Goal: Task Accomplishment & Management: Manage account settings

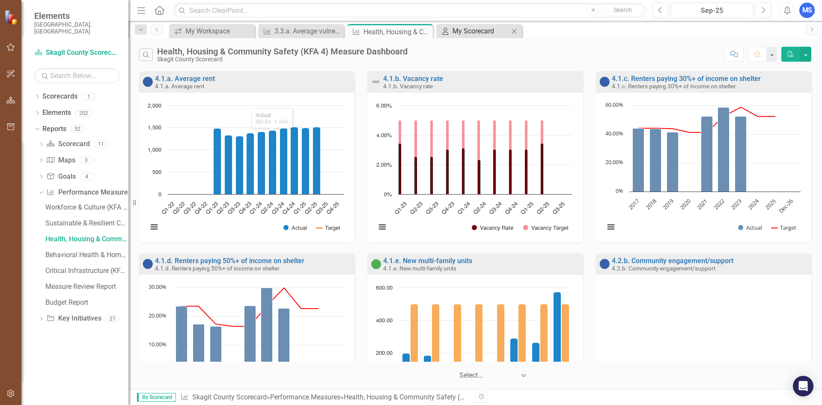
click at [484, 27] on div "My Scorecard" at bounding box center [481, 31] width 57 height 11
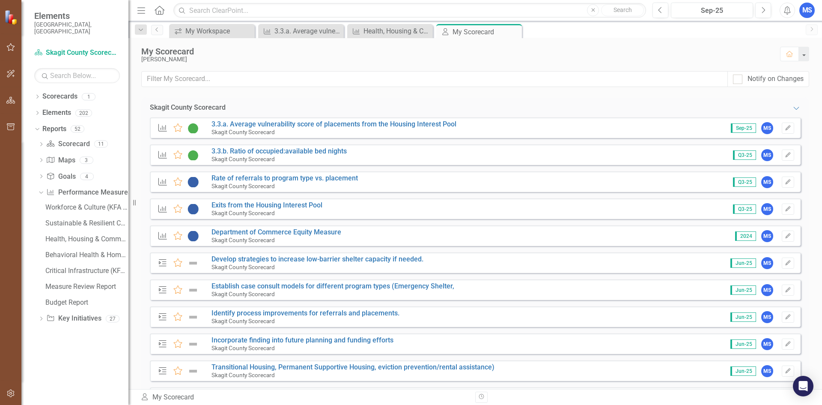
click at [740, 125] on span "Sep-25" at bounding box center [743, 127] width 25 height 9
click at [792, 108] on icon "Expanded" at bounding box center [796, 107] width 9 height 7
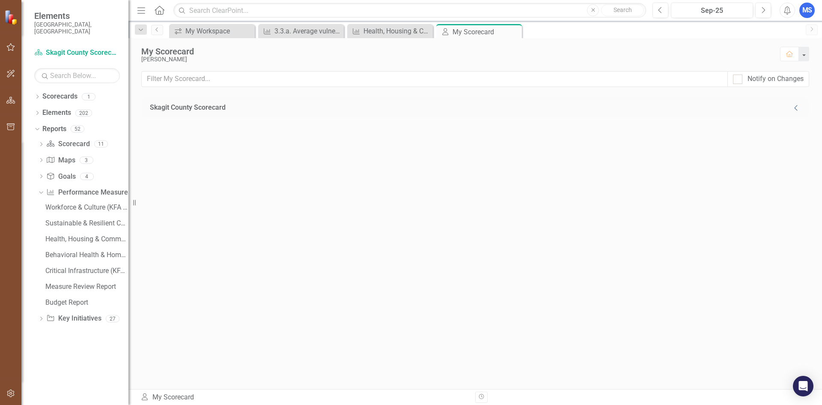
click at [794, 108] on icon "Collapse" at bounding box center [796, 107] width 9 height 7
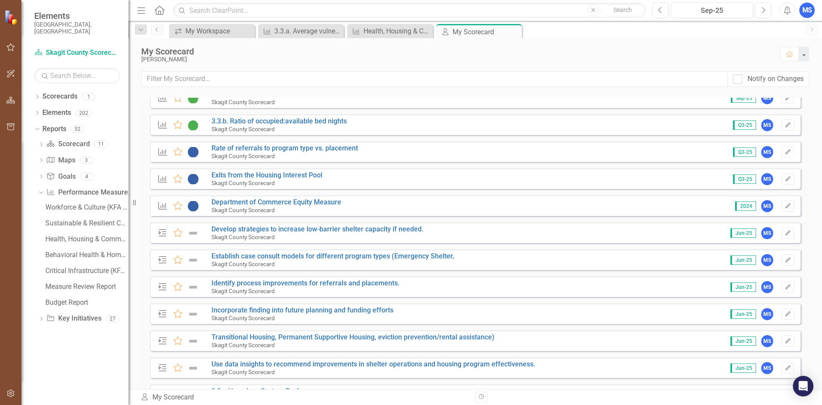
scroll to position [67, 0]
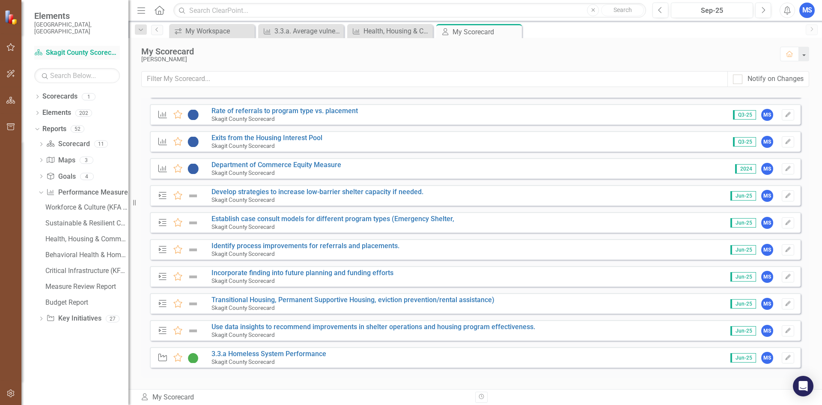
click at [73, 48] on link "Scorecard Skagit County Scorecard" at bounding box center [77, 53] width 86 height 10
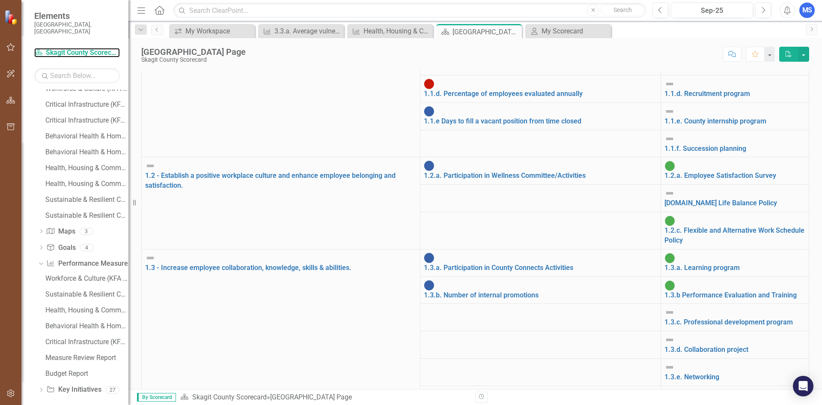
scroll to position [499, 0]
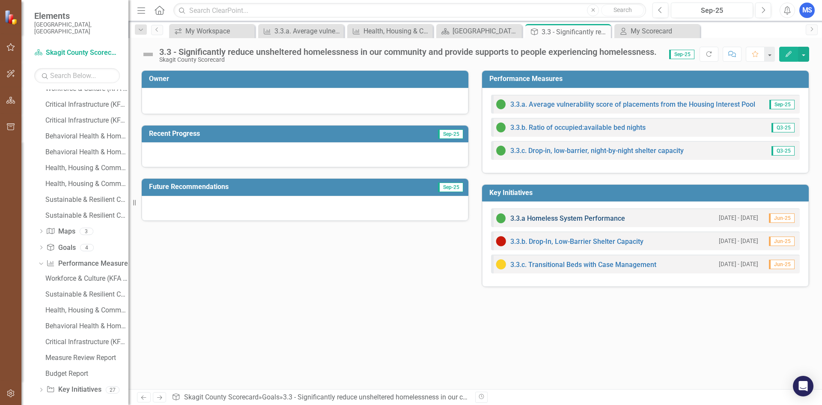
click at [562, 217] on link "3.3.a Homeless System Performance" at bounding box center [567, 218] width 115 height 8
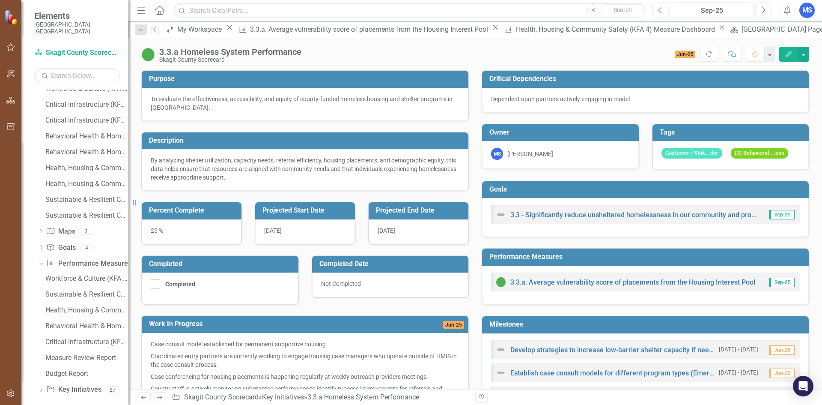
click at [156, 29] on icon "Previous" at bounding box center [155, 29] width 7 height 5
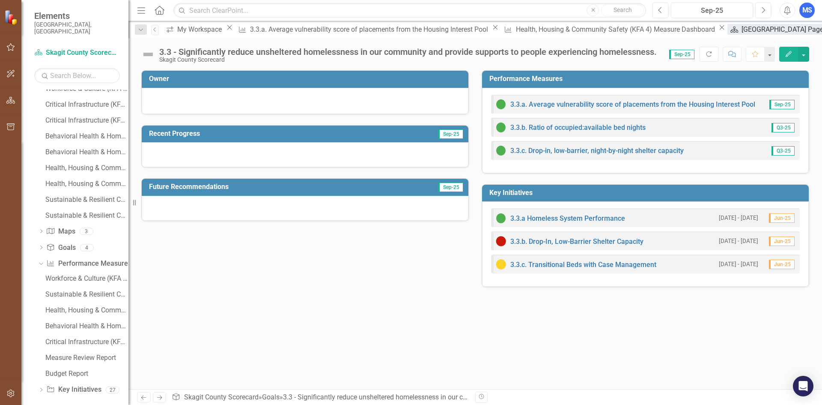
click at [741, 32] on div "[GEOGRAPHIC_DATA] Page" at bounding box center [783, 29] width 84 height 11
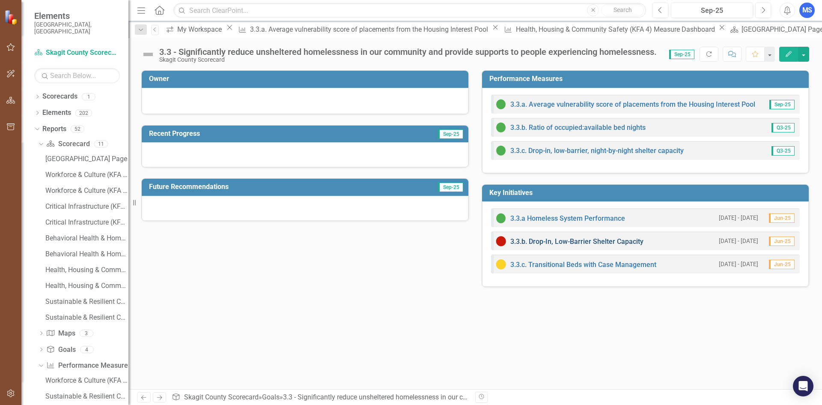
click at [566, 241] on link "3.3.b. Drop-In, Low-Barrier Shelter Capacity" at bounding box center [576, 241] width 133 height 8
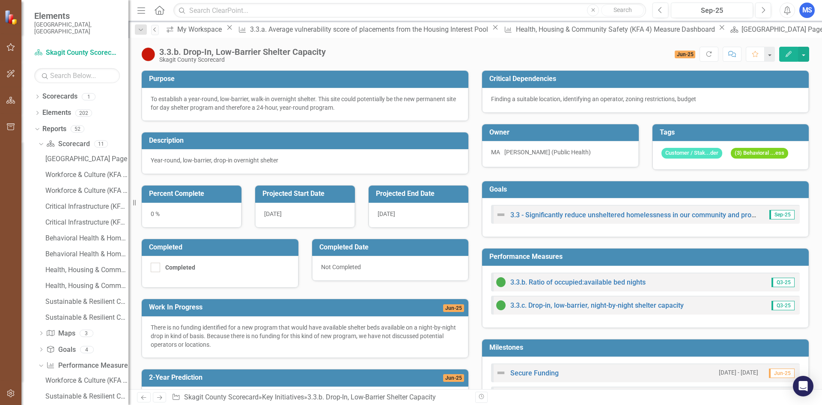
click at [155, 29] on icon "Previous" at bounding box center [155, 29] width 7 height 5
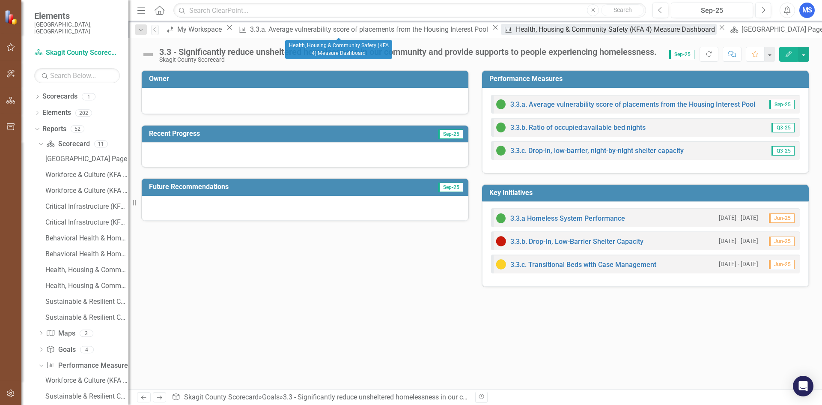
click at [516, 31] on div "Health, Housing & Community Safety (KFA 4) Measure Dashboard" at bounding box center [616, 29] width 201 height 11
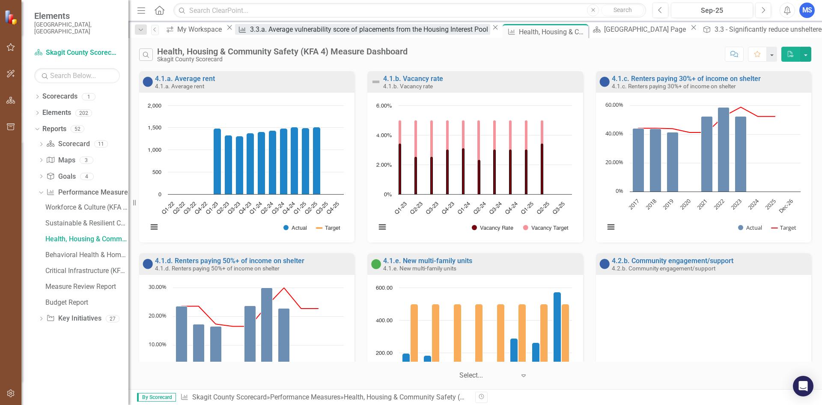
click at [259, 33] on div "3.3.a. Average vulnerability score of placements from the Housing Interest Pool" at bounding box center [370, 29] width 240 height 11
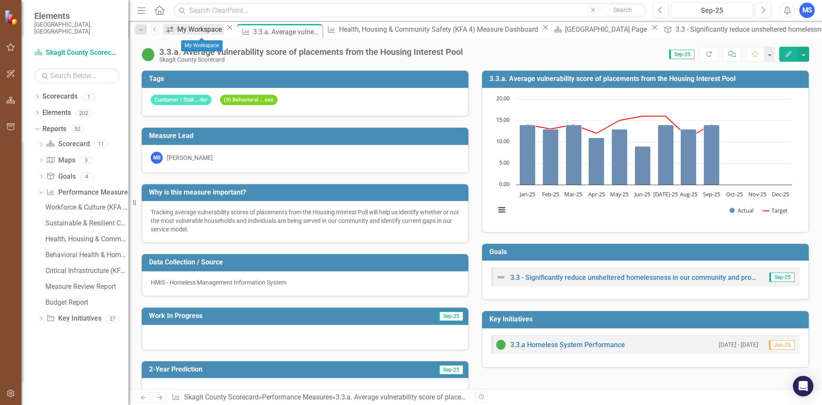
click at [192, 26] on div "My Workspace" at bounding box center [200, 29] width 47 height 11
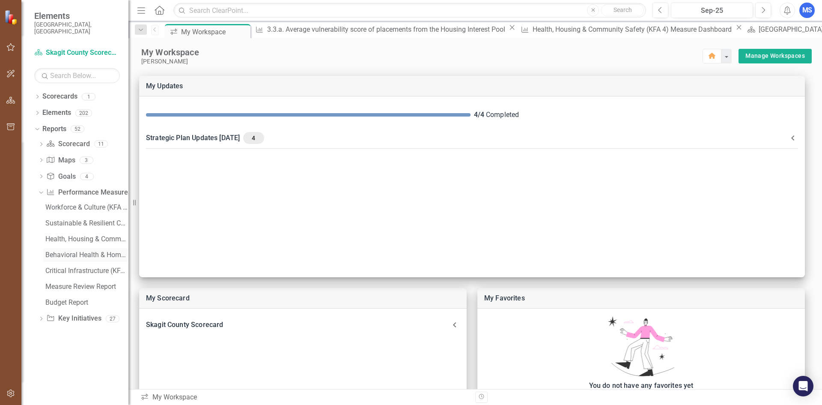
click at [81, 248] on link "Behavioral Health & Homelessness (KFA 3) Measure Dashboard" at bounding box center [85, 255] width 85 height 14
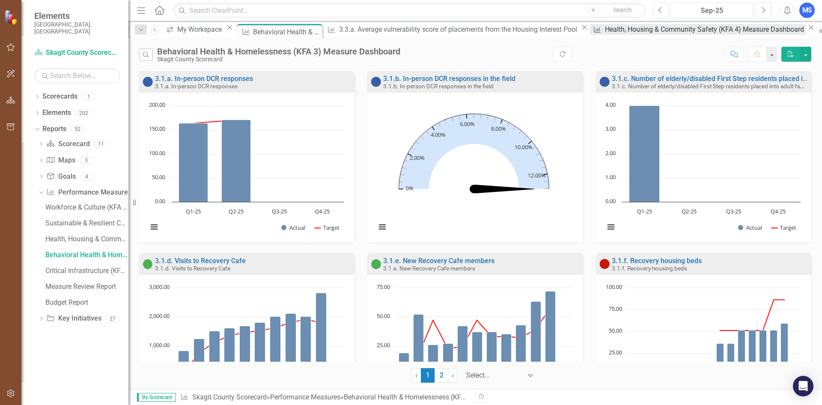
click at [605, 27] on div "Health, Housing & Community Safety (KFA 4) Measure Dashboard" at bounding box center [705, 29] width 201 height 11
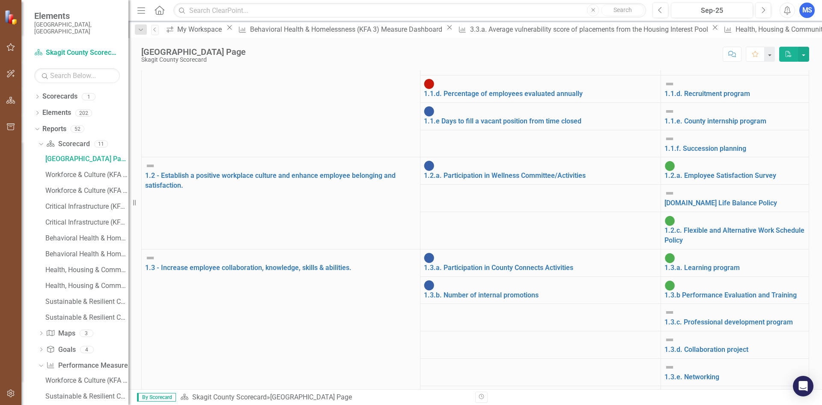
scroll to position [428, 0]
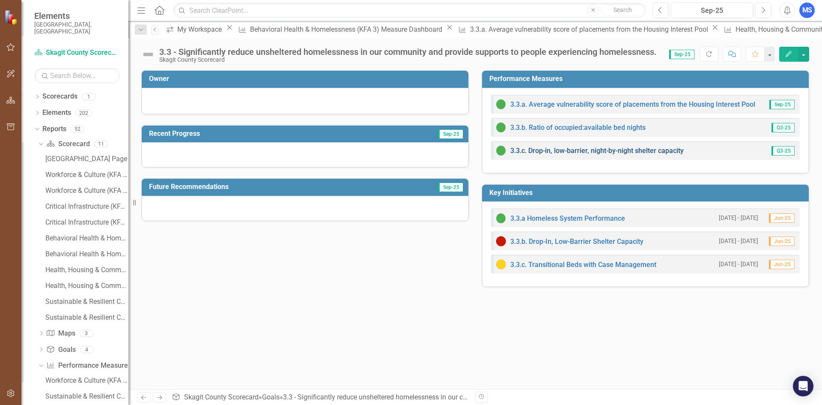
click at [536, 149] on link "3.3.c. Drop-in, low-barrier, night-by-night shelter capacity" at bounding box center [596, 150] width 173 height 8
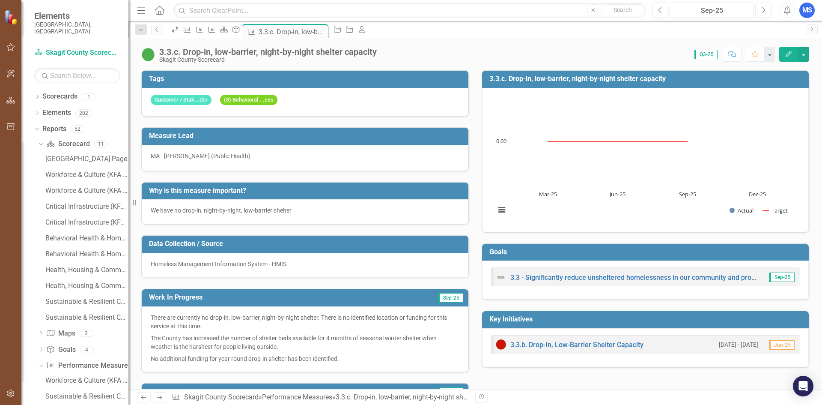
click at [153, 29] on link "Previous" at bounding box center [157, 30] width 12 height 10
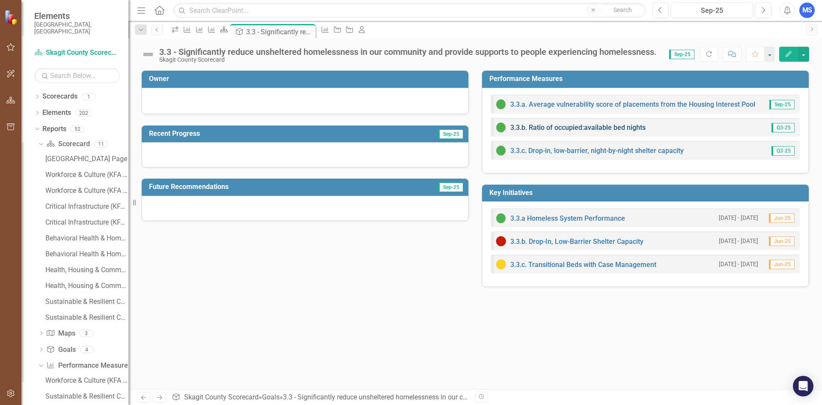
click at [530, 126] on link "3.3.b. Ratio of occupied:available bed nights" at bounding box center [577, 127] width 135 height 8
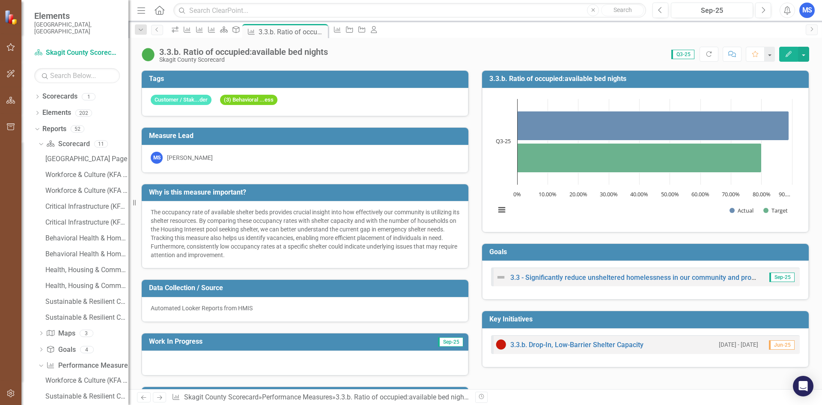
scroll to position [43, 0]
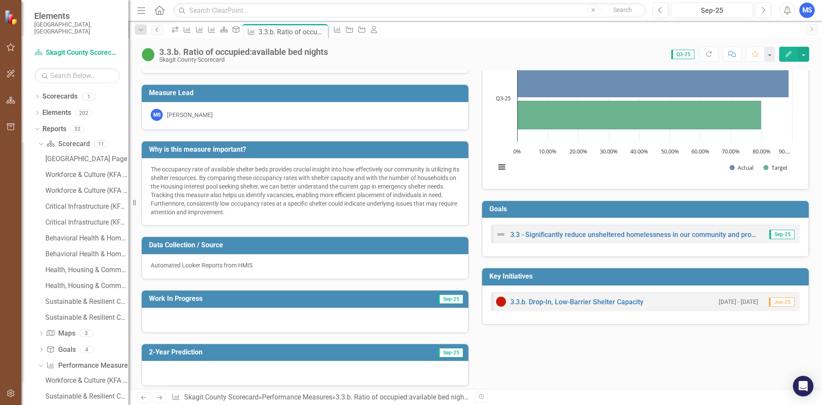
click at [155, 32] on icon "Previous" at bounding box center [157, 29] width 7 height 5
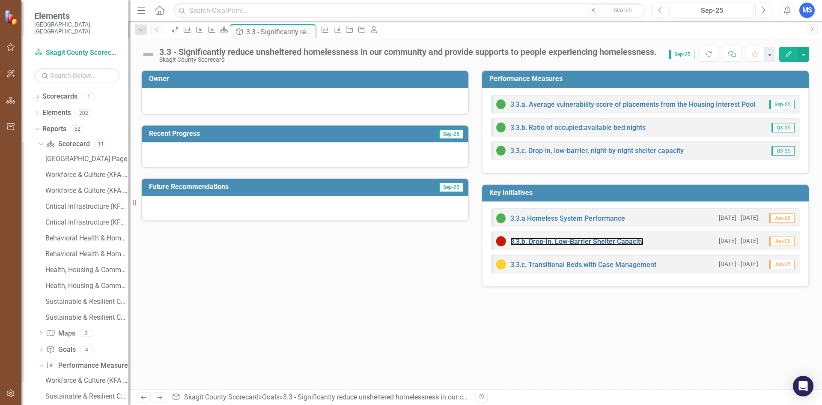
click at [594, 237] on div "3.3.b. Drop-In, Low-Barrier Shelter Capacity" at bounding box center [570, 241] width 148 height 10
click at [585, 240] on link "3.3.b. Drop-In, Low-Barrier Shelter Capacity" at bounding box center [576, 241] width 133 height 8
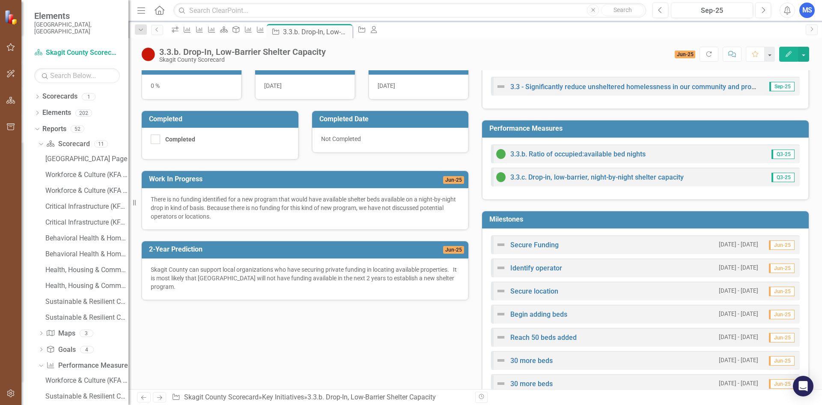
scroll to position [107, 0]
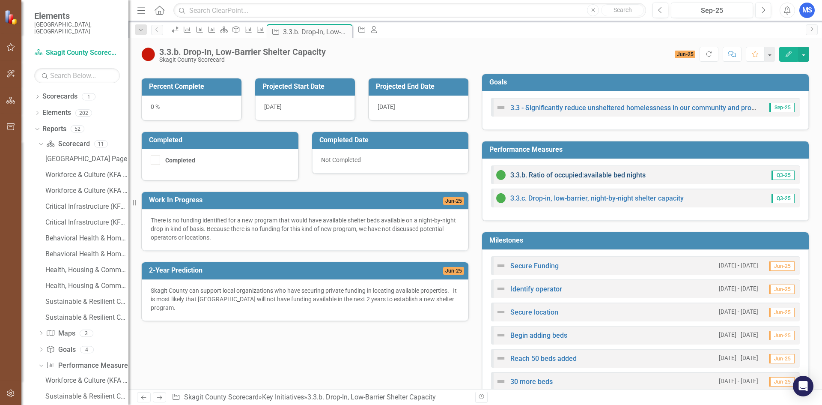
click at [569, 173] on link "3.3.b. Ratio of occupied:available bed nights" at bounding box center [577, 175] width 135 height 8
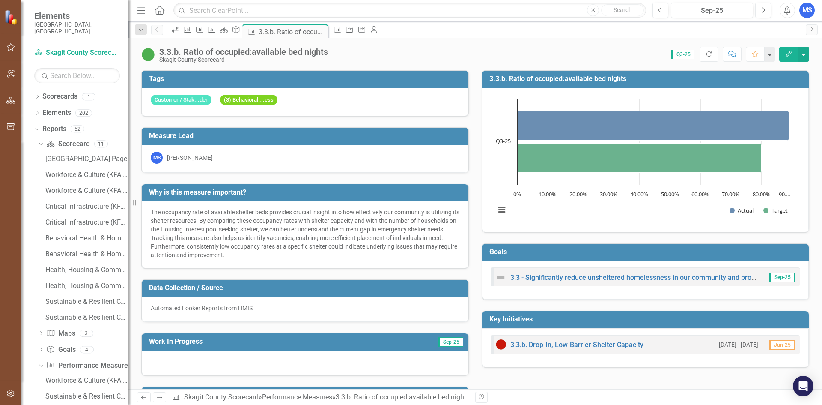
click at [793, 56] on button "Edit" at bounding box center [788, 54] width 19 height 15
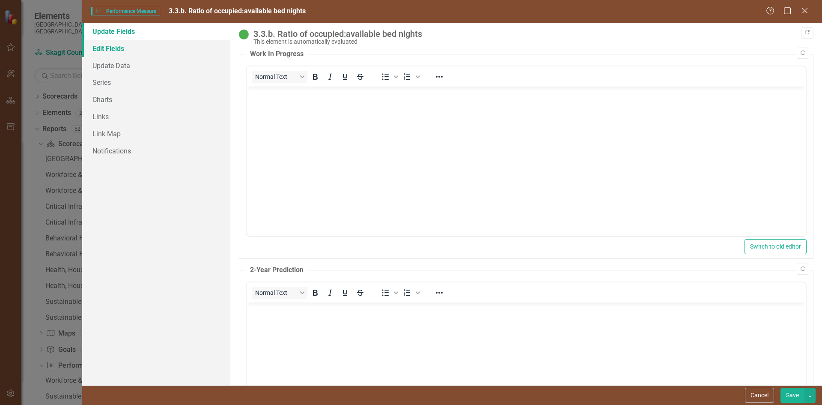
click at [101, 48] on link "Edit Fields" at bounding box center [156, 48] width 148 height 17
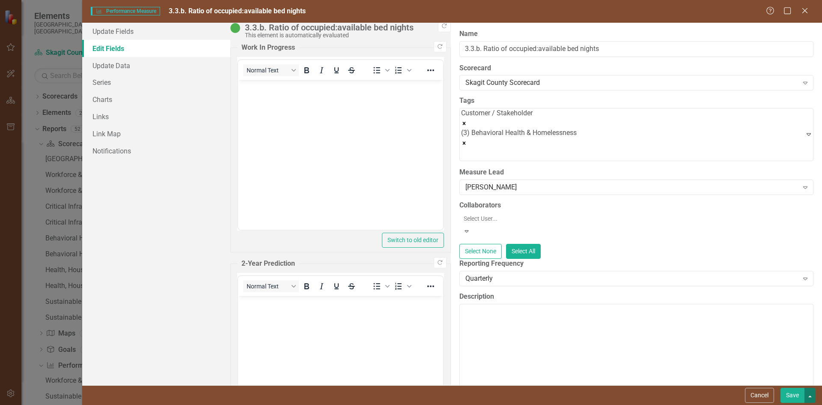
click at [812, 393] on button "button" at bounding box center [809, 394] width 11 height 15
click at [121, 35] on link "Update Fields" at bounding box center [156, 31] width 148 height 17
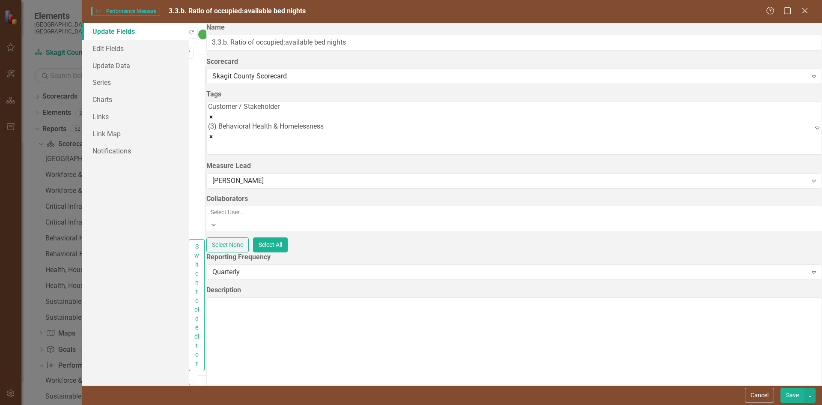
click at [191, 53] on icon "Copy Forward" at bounding box center [187, 53] width 6 height 5
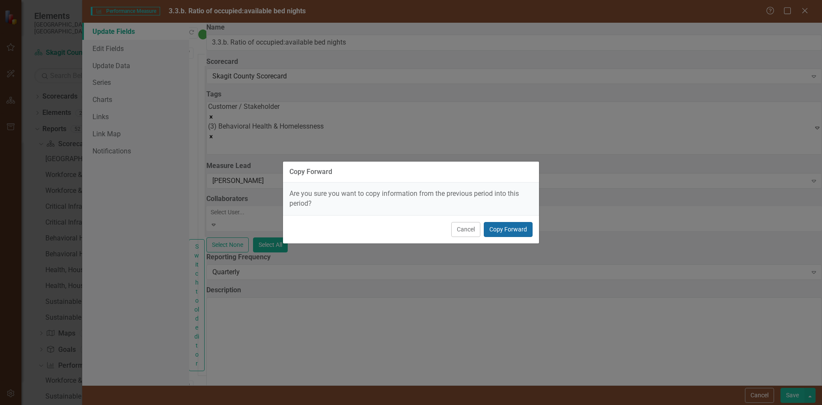
click at [508, 229] on button "Copy Forward" at bounding box center [508, 229] width 49 height 15
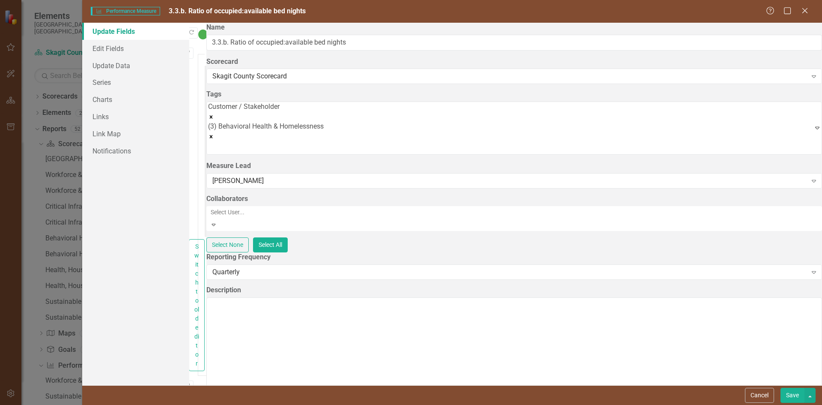
click at [194, 380] on button "Copy Forward" at bounding box center [187, 385] width 12 height 11
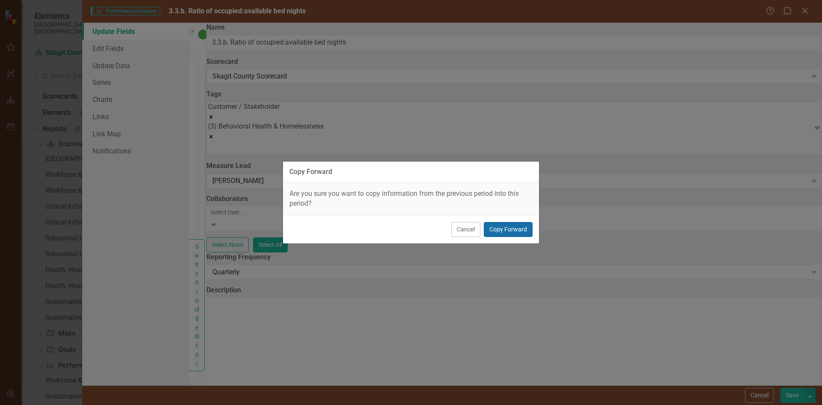
click at [508, 225] on button "Copy Forward" at bounding box center [508, 229] width 49 height 15
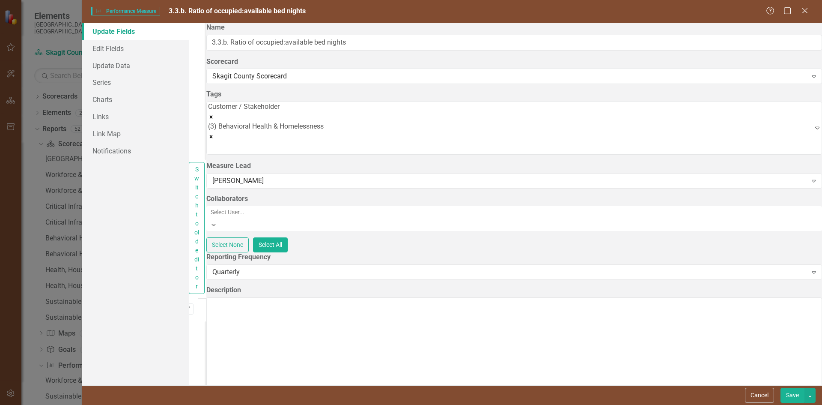
scroll to position [102, 0]
drag, startPoint x: 795, startPoint y: 393, endPoint x: 762, endPoint y: 389, distance: 32.8
click at [795, 394] on button "Save" at bounding box center [792, 394] width 24 height 15
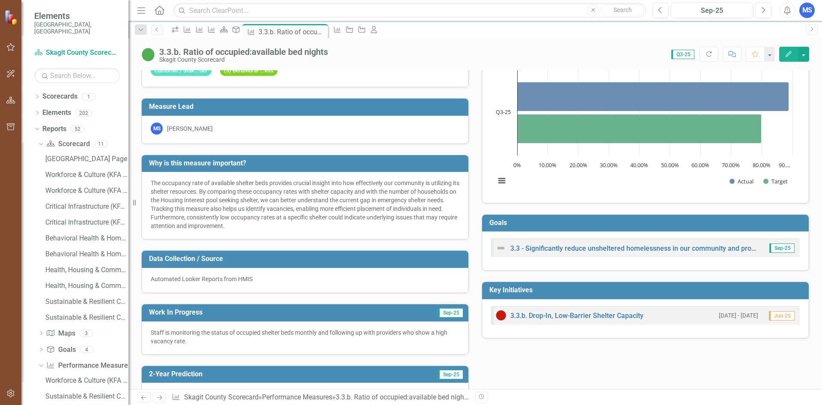
scroll to position [0, 0]
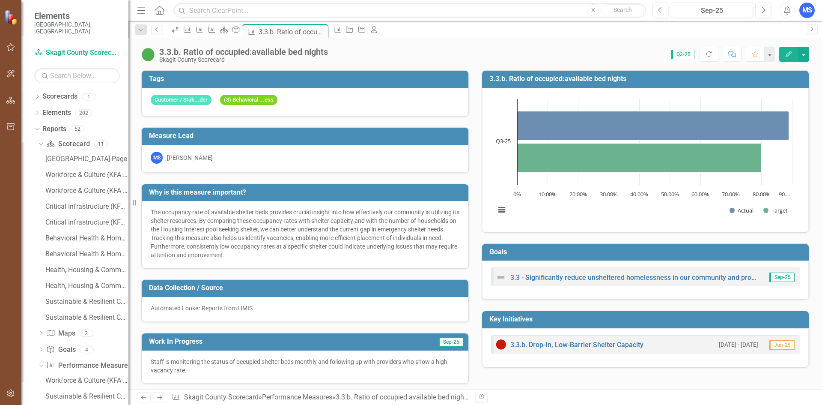
click at [153, 33] on link "Previous" at bounding box center [157, 30] width 12 height 10
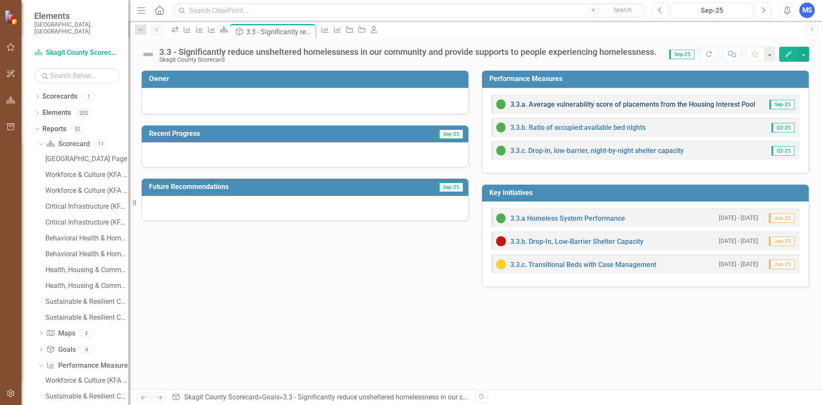
click at [562, 105] on link "3.3.a. Average vulnerability score of placements from the Housing Interest Pool" at bounding box center [632, 104] width 245 height 8
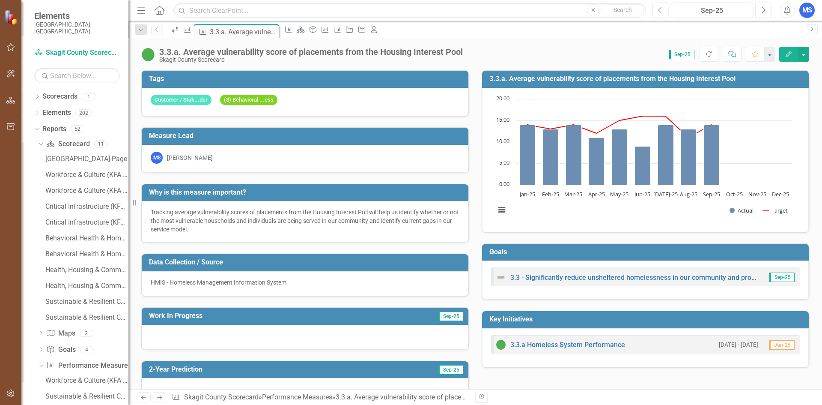
click at [334, 322] on td "Work In Progress" at bounding box center [255, 317] width 212 height 14
click at [351, 342] on div at bounding box center [305, 337] width 327 height 25
click at [786, 51] on icon "Edit" at bounding box center [789, 54] width 8 height 6
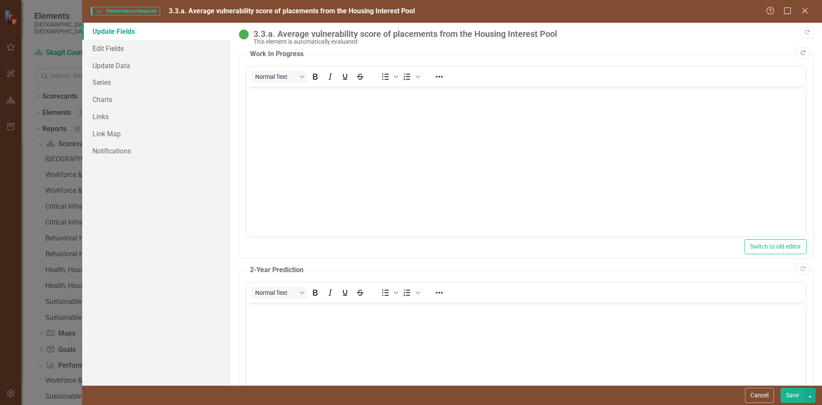
click at [801, 52] on button "Copy Forward" at bounding box center [803, 53] width 12 height 11
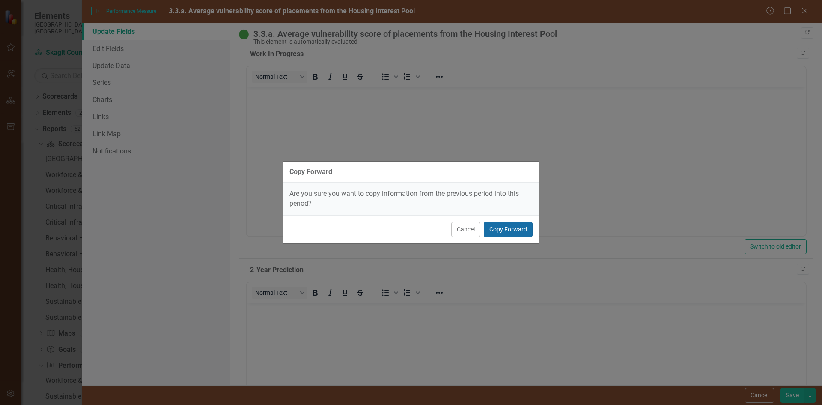
click at [509, 230] on button "Copy Forward" at bounding box center [508, 229] width 49 height 15
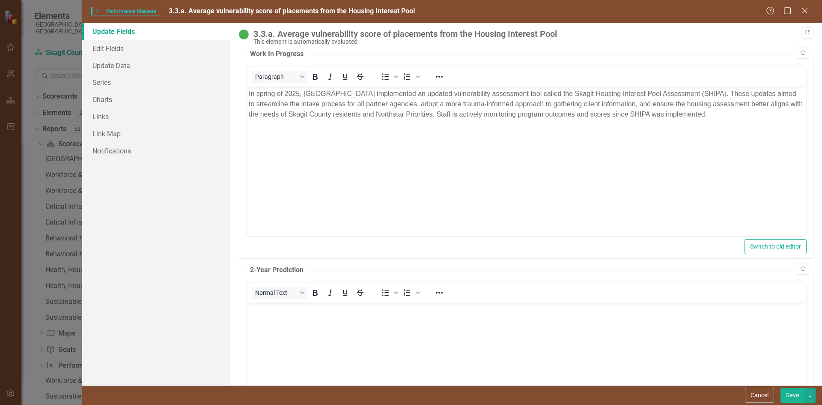
drag, startPoint x: 385, startPoint y: 338, endPoint x: 394, endPoint y: 337, distance: 9.0
click at [385, 339] on body "Rich Text Area. Press ALT-0 for help." at bounding box center [525, 366] width 559 height 128
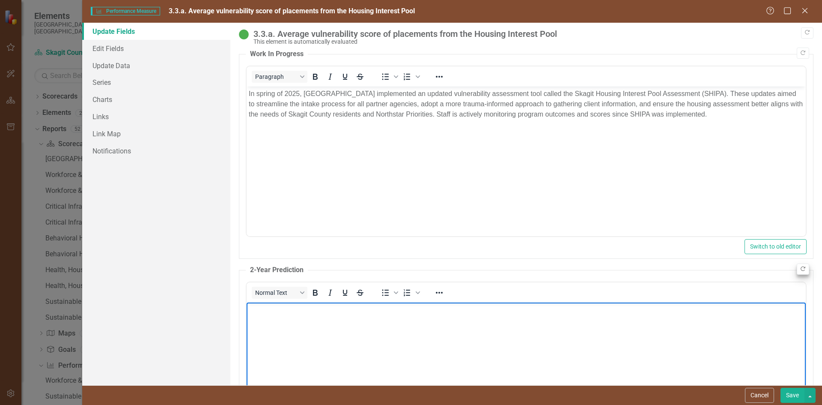
click at [800, 268] on button "Copy Forward" at bounding box center [803, 268] width 12 height 11
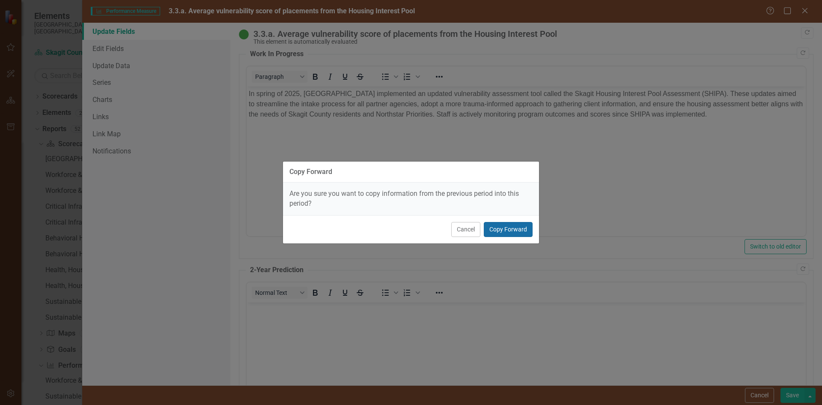
drag, startPoint x: 499, startPoint y: 233, endPoint x: 253, endPoint y: 146, distance: 261.5
click at [499, 233] on button "Copy Forward" at bounding box center [508, 229] width 49 height 15
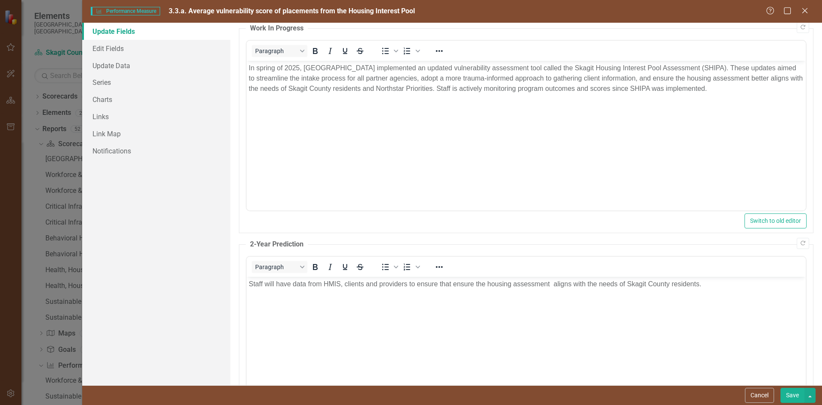
scroll to position [102, 0]
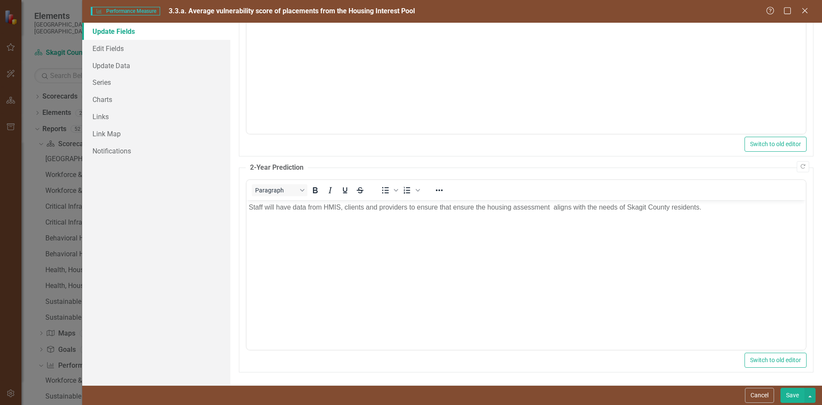
click at [794, 394] on button "Save" at bounding box center [792, 394] width 24 height 15
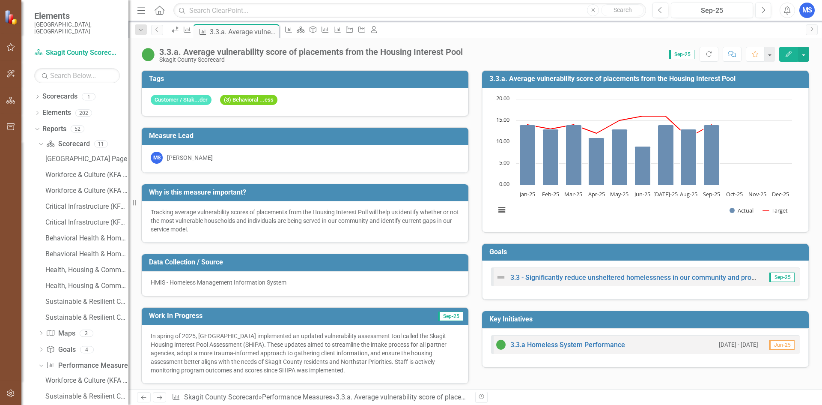
click at [158, 29] on icon "Previous" at bounding box center [157, 29] width 7 height 5
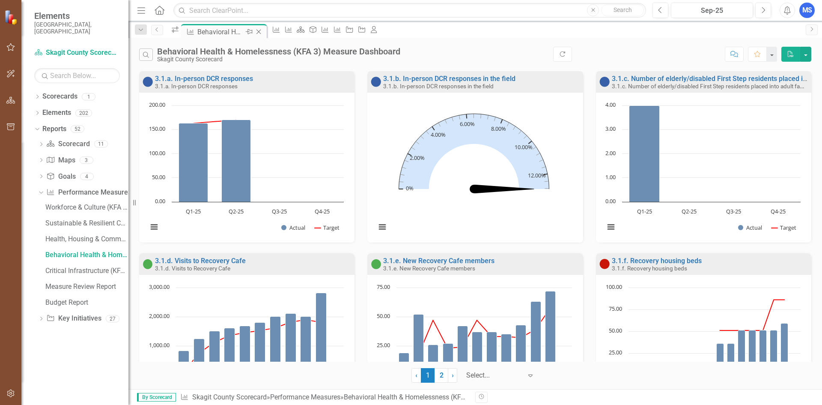
click at [214, 32] on div "Behavioral Health & Homelessness (KFA 3) Measure Dashboard" at bounding box center [220, 32] width 46 height 11
click at [83, 251] on div "Behavioral Health & Homelessness (KFA 3) Measure Dashboard" at bounding box center [86, 255] width 83 height 8
click at [89, 251] on div "Behavioral Health & Homelessness (KFA 3) Measure Dashboard" at bounding box center [86, 255] width 83 height 8
click at [63, 48] on link "Scorecard Skagit County Scorecard" at bounding box center [77, 53] width 86 height 10
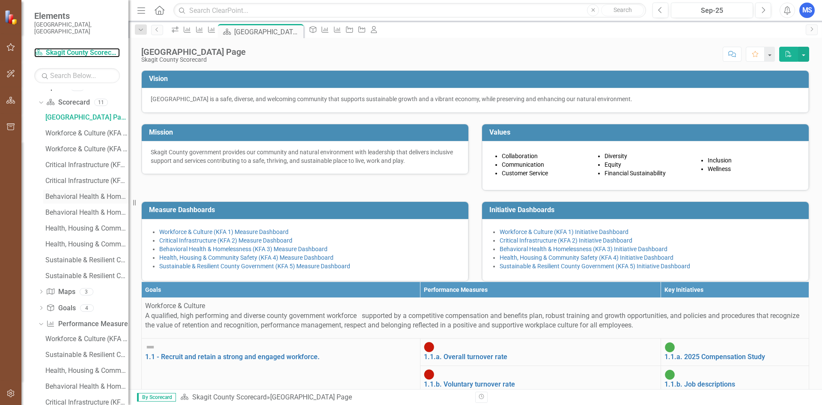
scroll to position [102, 0]
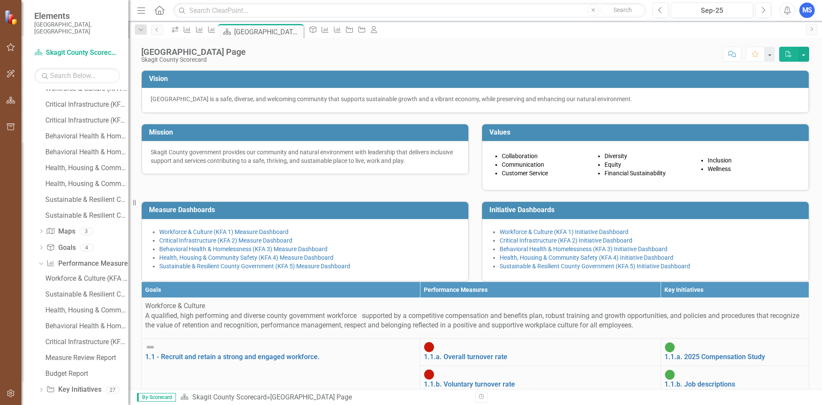
click at [11, 20] on img at bounding box center [11, 16] width 15 height 15
click at [13, 47] on icon "button" at bounding box center [10, 47] width 9 height 7
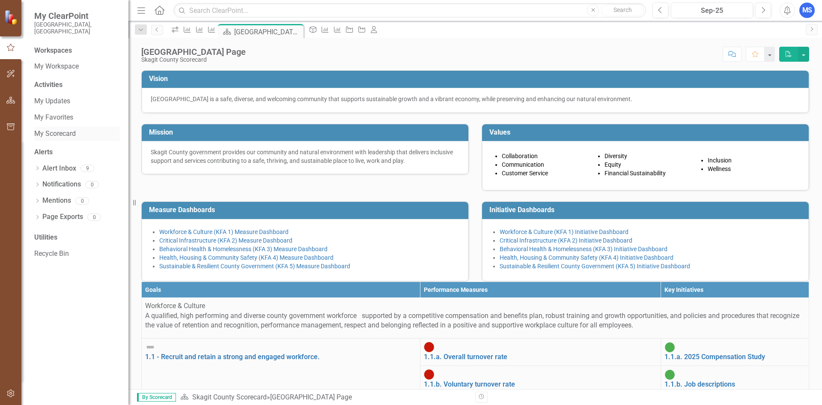
click at [61, 129] on link "My Scorecard" at bounding box center [77, 134] width 86 height 10
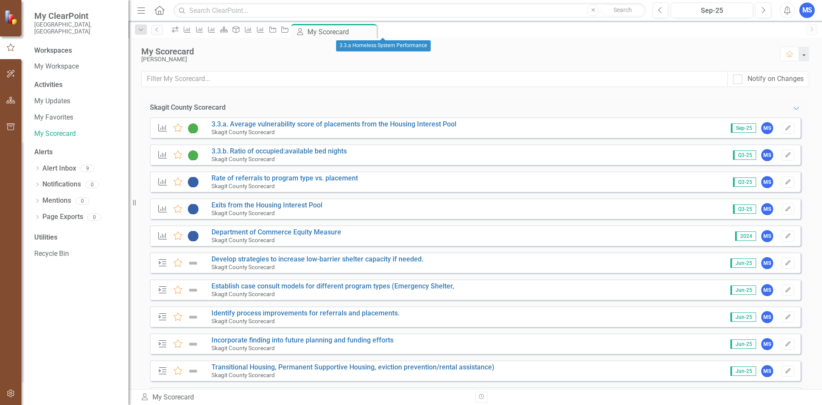
click at [289, 35] on div "Key Initiative" at bounding box center [283, 29] width 12 height 11
click at [289, 30] on icon "Key Initiative" at bounding box center [284, 29] width 9 height 7
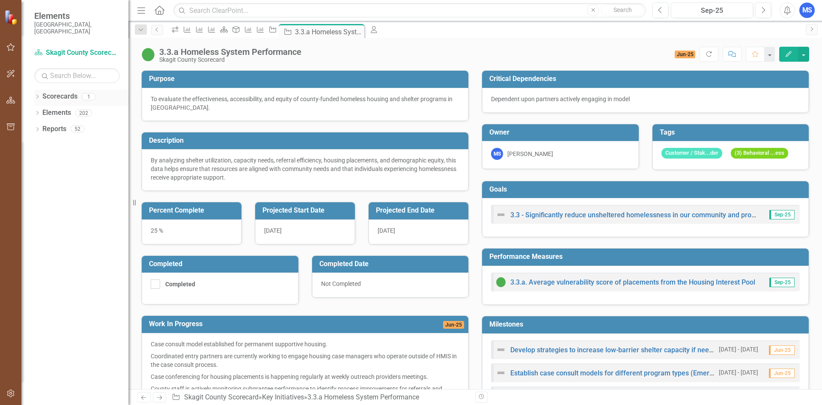
click at [38, 95] on icon "Dropdown" at bounding box center [37, 97] width 6 height 5
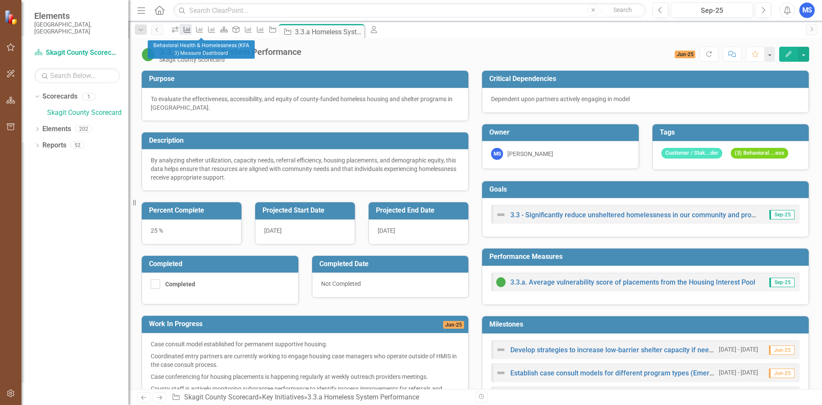
click at [191, 35] on div "Performance Measure" at bounding box center [185, 29] width 12 height 11
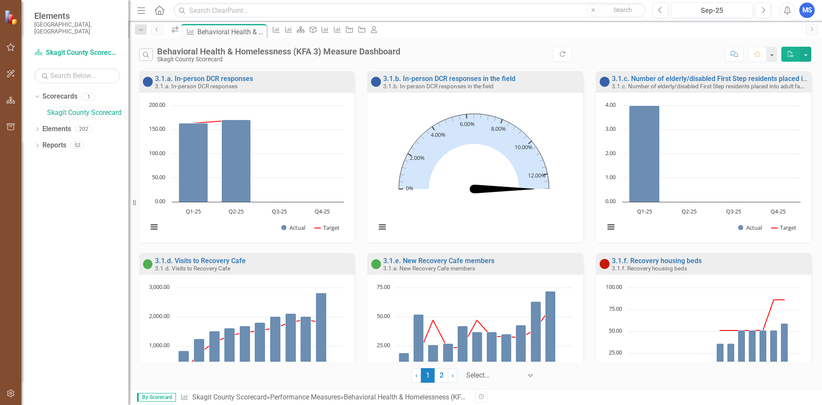
click at [60, 108] on link "Skagit County Scorecard" at bounding box center [87, 113] width 81 height 10
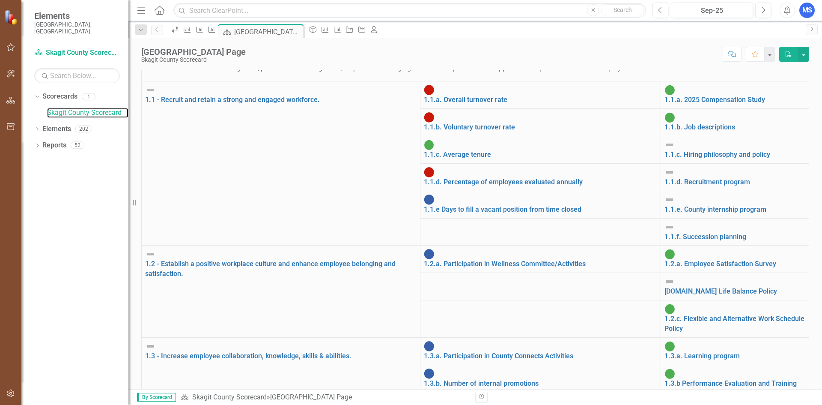
scroll to position [471, 0]
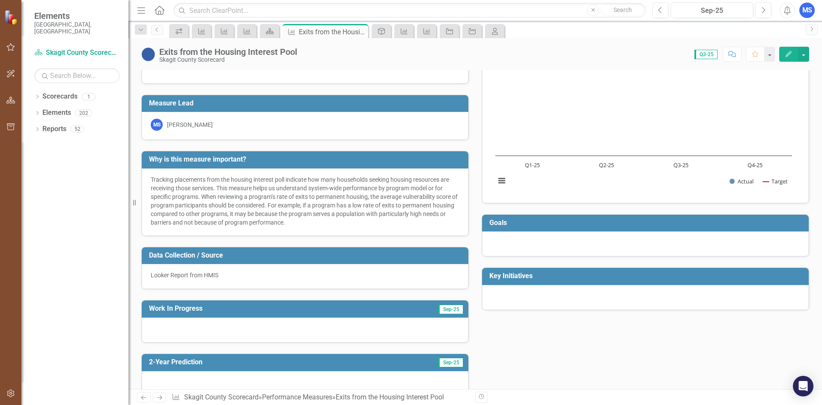
scroll to position [43, 0]
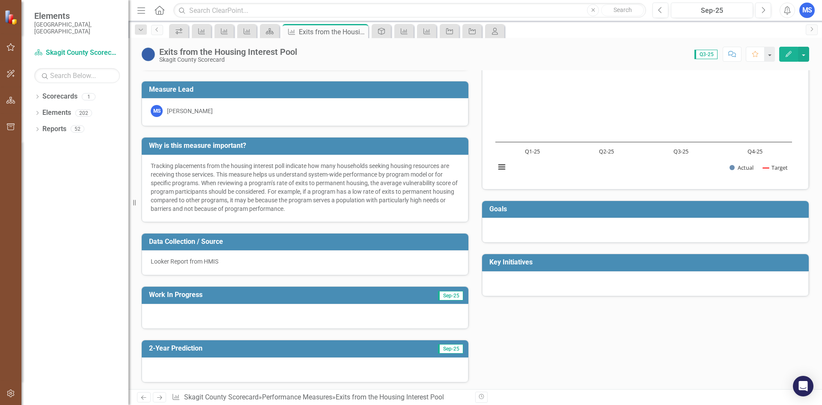
click at [784, 57] on button "Edit" at bounding box center [788, 54] width 19 height 15
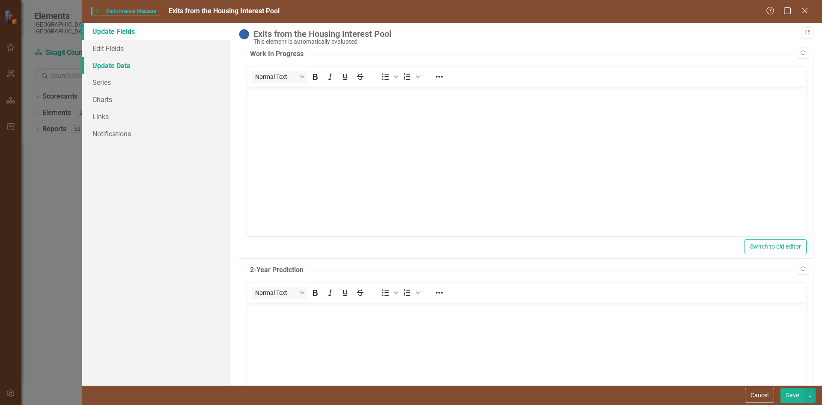
scroll to position [0, 0]
click at [797, 53] on button "Copy Forward" at bounding box center [803, 53] width 12 height 11
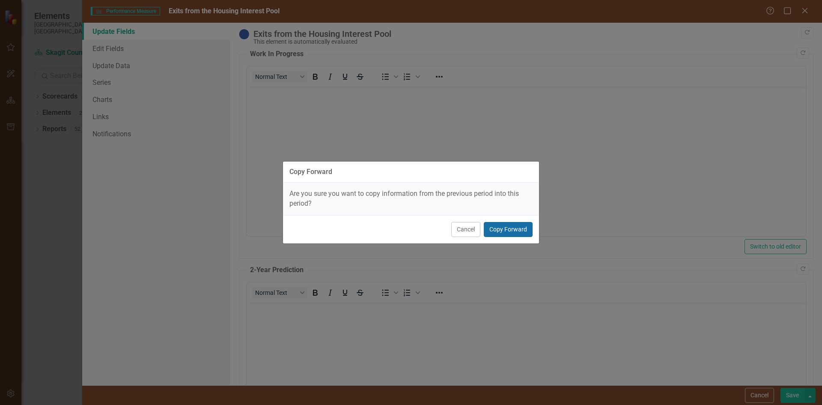
click at [505, 226] on button "Copy Forward" at bounding box center [508, 229] width 49 height 15
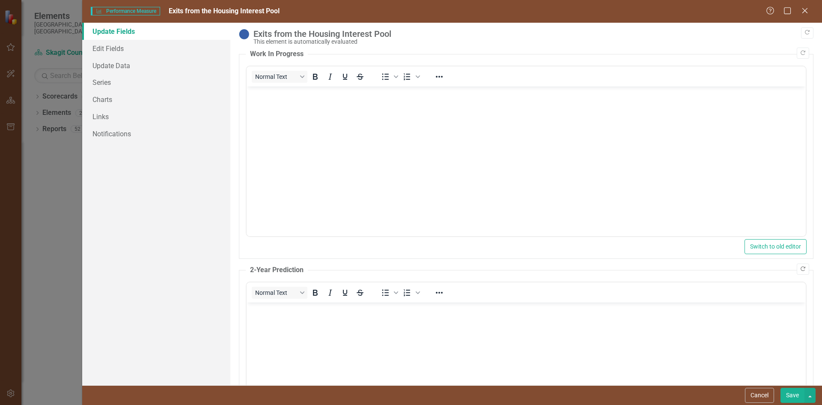
click at [797, 264] on button "Copy Forward" at bounding box center [803, 268] width 12 height 11
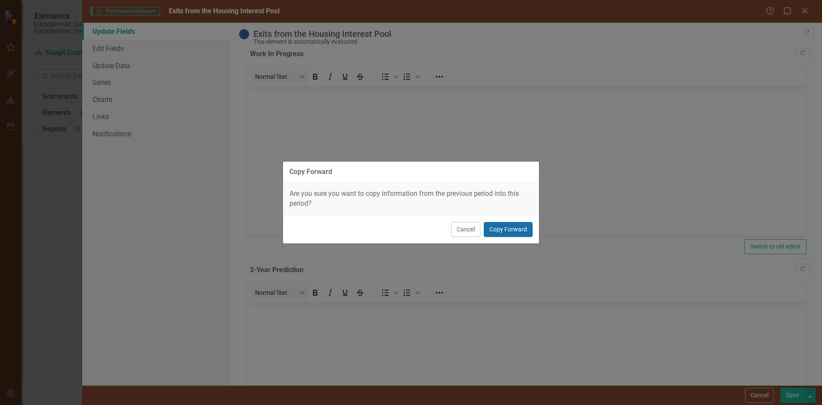
click at [500, 227] on button "Copy Forward" at bounding box center [508, 229] width 49 height 15
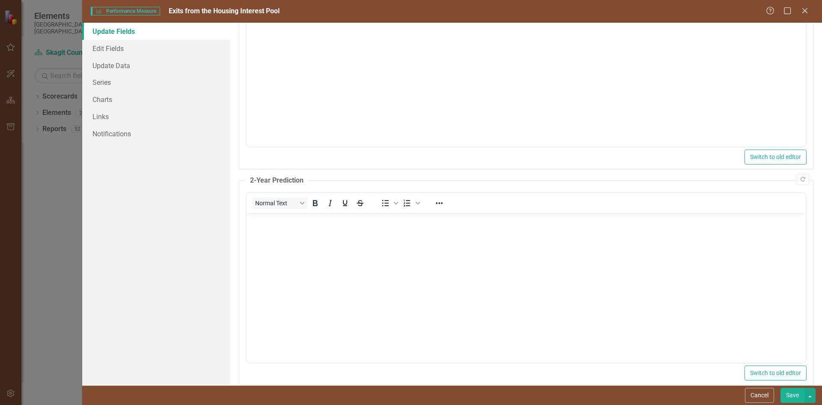
scroll to position [102, 0]
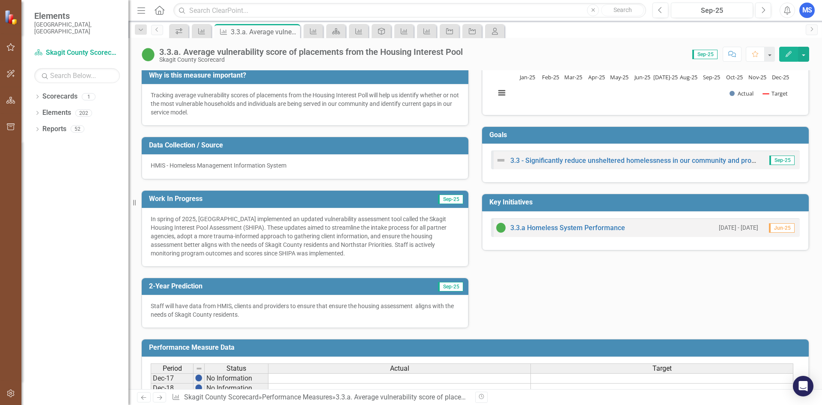
scroll to position [128, 0]
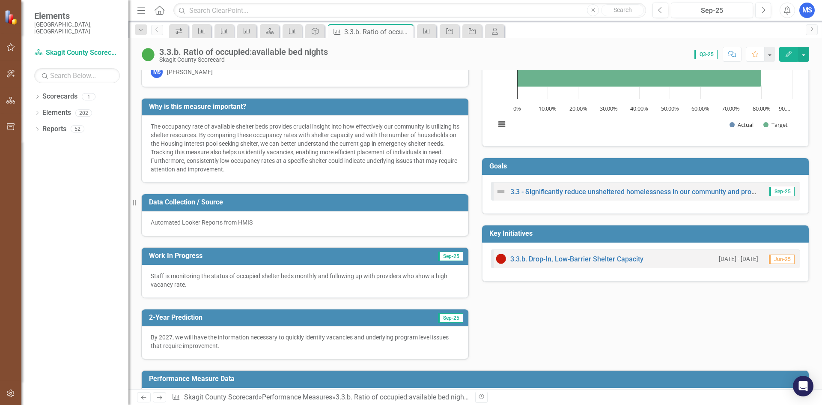
scroll to position [128, 0]
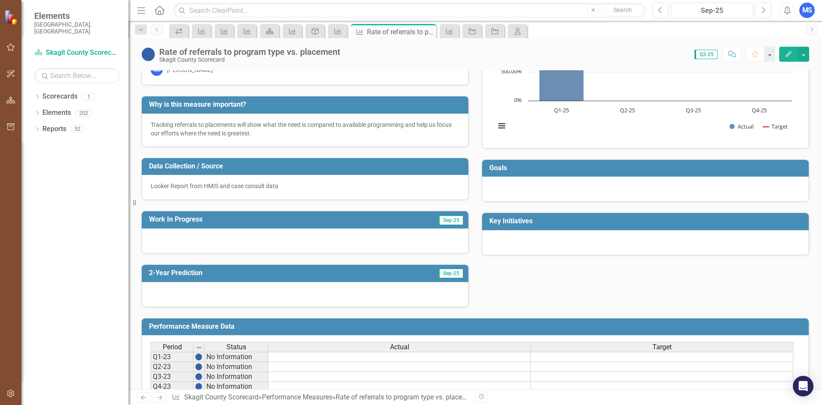
scroll to position [86, 0]
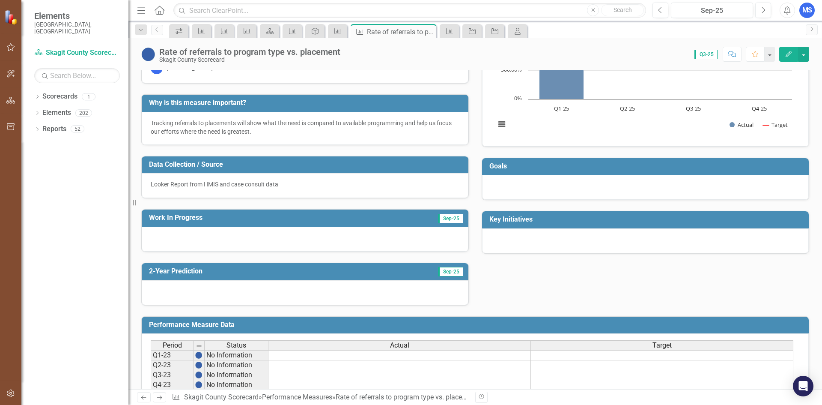
click at [395, 222] on td "Sep-25" at bounding box center [412, 218] width 103 height 14
click at [784, 53] on button "Edit" at bounding box center [788, 54] width 19 height 15
